Goal: Information Seeking & Learning: Learn about a topic

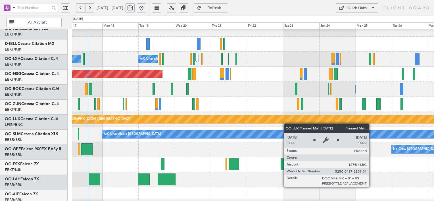
click at [201, 121] on div "Planned Maint [GEOGRAPHIC_DATA] ([GEOGRAPHIC_DATA])" at bounding box center [335, 119] width 591 height 8
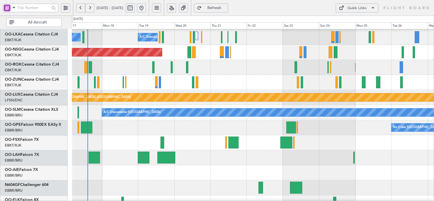
scroll to position [45, 0]
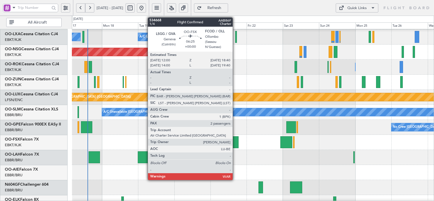
click at [235, 143] on div at bounding box center [233, 142] width 10 height 12
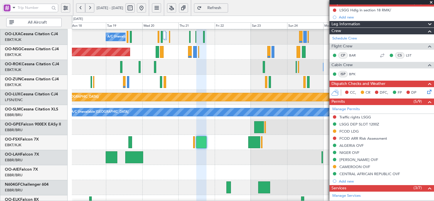
scroll to position [0, 0]
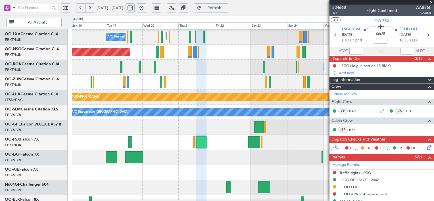
click at [432, 2] on span at bounding box center [431, 2] width 6 height 5
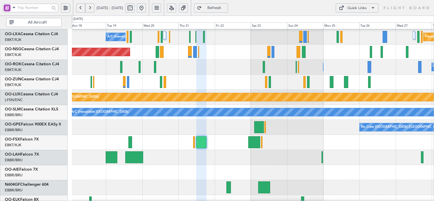
type input "0"
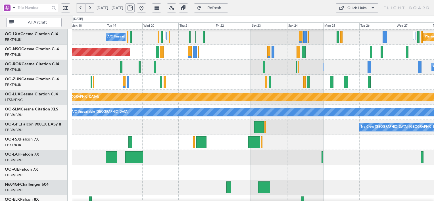
click at [373, 9] on span at bounding box center [373, 8] width 7 height 7
click at [356, 26] on button "Trip Builder" at bounding box center [357, 22] width 43 height 14
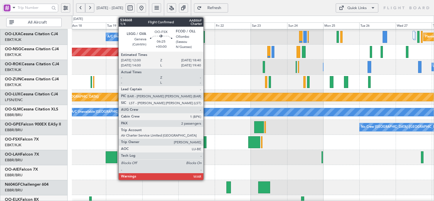
click at [206, 145] on div at bounding box center [201, 142] width 10 height 12
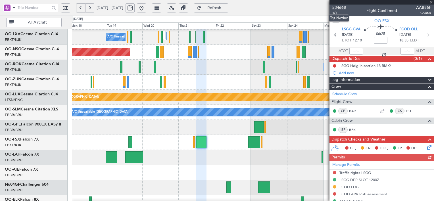
click at [342, 7] on span "534668" at bounding box center [339, 8] width 14 height 6
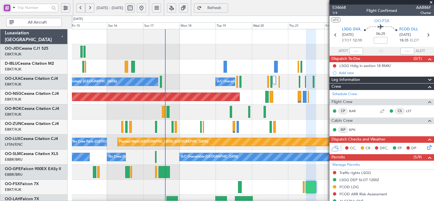
click at [253, 61] on div "No Crew Brussels (Brussels National) A/C Unavailable Brussels (Brussels Nationa…" at bounding box center [253, 194] width 362 height 331
click at [176, 9] on button at bounding box center [171, 7] width 9 height 9
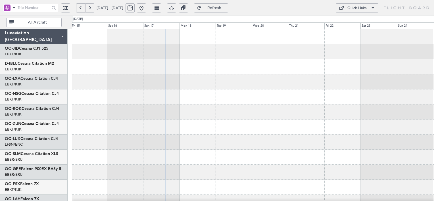
click at [294, 128] on div at bounding box center [253, 127] width 362 height 15
click at [48, 49] on link "OO-JID Cessna CJ1 525" at bounding box center [26, 49] width 43 height 4
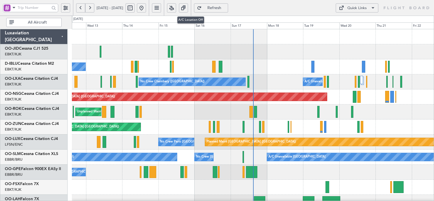
click at [176, 8] on button at bounding box center [171, 7] width 9 height 9
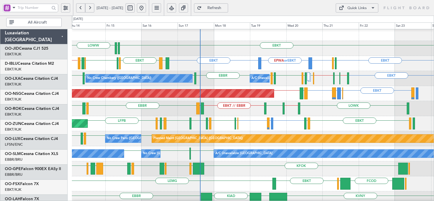
scroll to position [3, 0]
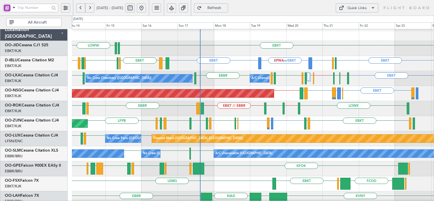
click at [326, 116] on div "Unplanned Maint [GEOGRAPHIC_DATA] ([GEOGRAPHIC_DATA]) EBKT LFMD or EBKT EBKT EB…" at bounding box center [253, 123] width 362 height 15
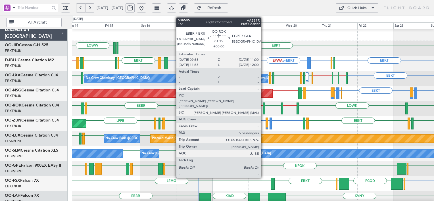
click at [264, 110] on div at bounding box center [264, 109] width 2 height 12
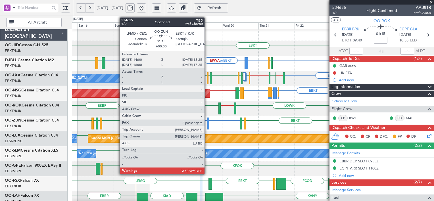
click at [207, 124] on div at bounding box center [208, 124] width 2 height 12
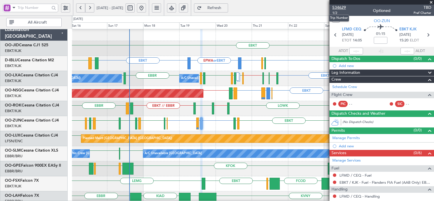
click at [343, 9] on span "534629" at bounding box center [339, 8] width 14 height 6
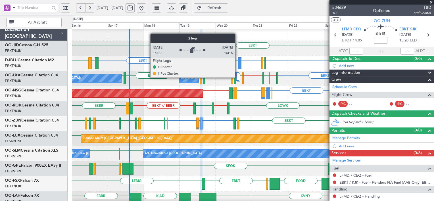
click at [238, 77] on div at bounding box center [237, 76] width 3 height 8
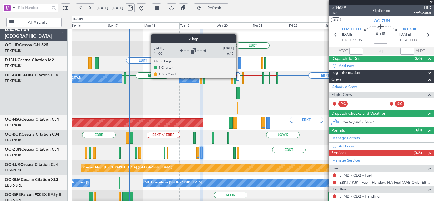
click at [239, 78] on div at bounding box center [237, 76] width 3 height 8
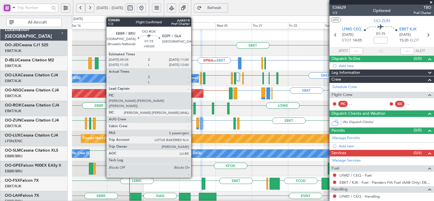
click at [194, 109] on div at bounding box center [194, 109] width 2 height 12
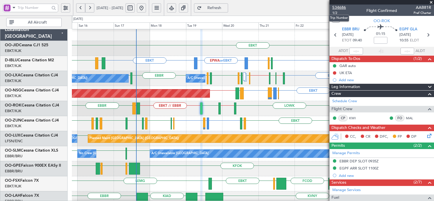
click at [343, 8] on span "534686" at bounding box center [339, 8] width 14 height 6
click at [228, 12] on button "Refresh" at bounding box center [211, 7] width 34 height 9
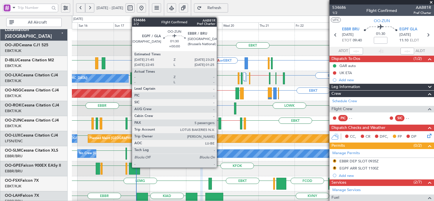
click at [219, 123] on div at bounding box center [219, 124] width 3 height 12
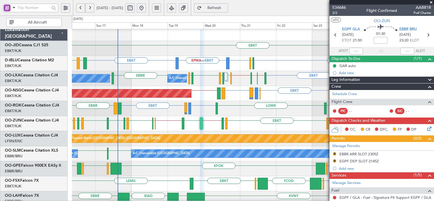
click at [431, 1] on span at bounding box center [431, 2] width 6 height 5
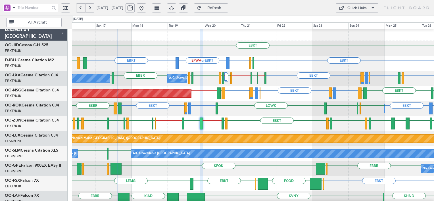
type input "0"
click at [353, 7] on div "Quick Links" at bounding box center [356, 8] width 19 height 6
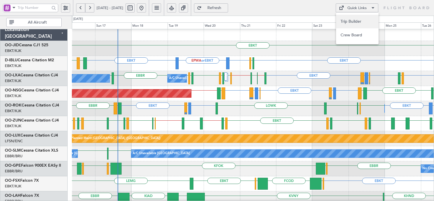
click at [356, 24] on button "Trip Builder" at bounding box center [357, 22] width 43 height 14
click at [40, 45] on link "OO-JID Cessna CJ1 525" at bounding box center [26, 45] width 43 height 4
click at [226, 6] on span "Refresh" at bounding box center [214, 8] width 23 height 4
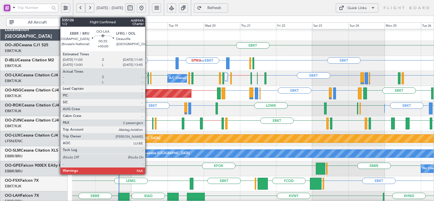
click at [148, 80] on div at bounding box center [148, 78] width 1 height 12
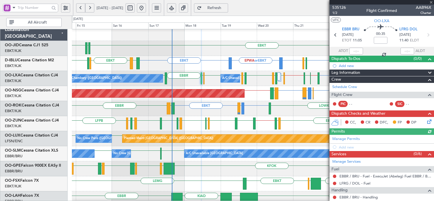
scroll to position [57, 0]
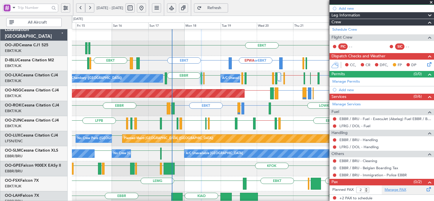
click at [399, 191] on link "Manage PAX" at bounding box center [396, 190] width 22 height 6
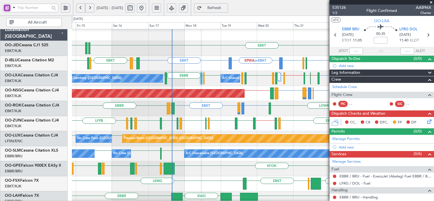
click at [226, 6] on span "Refresh" at bounding box center [214, 8] width 23 height 4
